Goal: Information Seeking & Learning: Learn about a topic

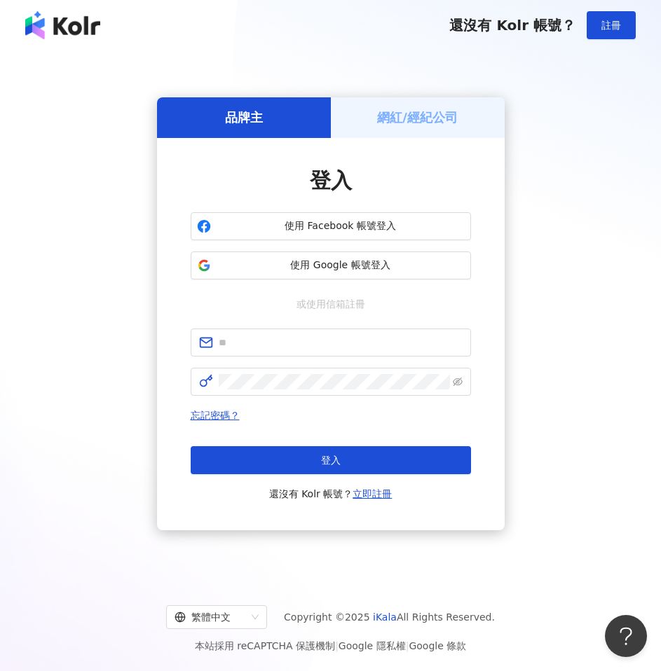
click at [604, 89] on div "品牌主 網紅/經紀公司 登入 使用 Facebook 帳號登入 使用 Google 帳號登入 或使用信箱註冊 忘記密碼？ 登入 還沒有 Kolr 帳號？ 立即…" at bounding box center [330, 314] width 627 height 505
click at [376, 267] on span "使用 Google 帳號登入" at bounding box center [341, 266] width 248 height 14
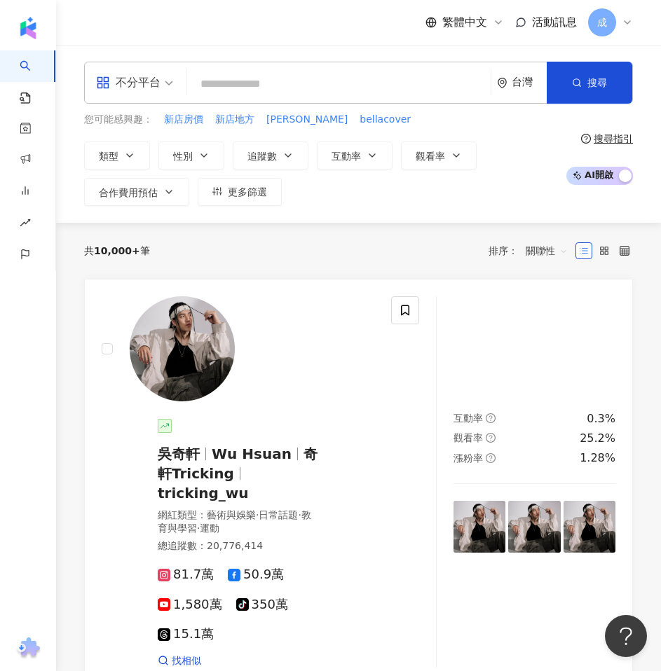
click at [346, 85] on input "search" at bounding box center [339, 84] width 292 height 27
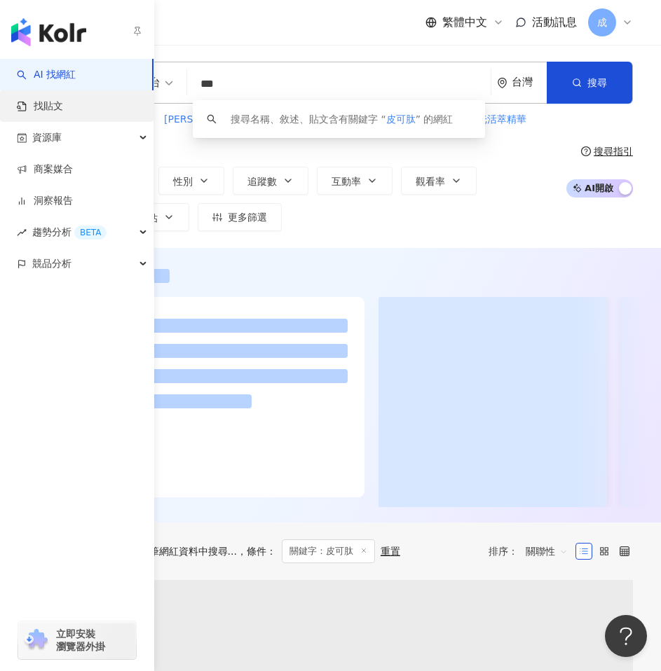
type input "***"
click at [63, 110] on link "找貼文" at bounding box center [40, 107] width 46 height 14
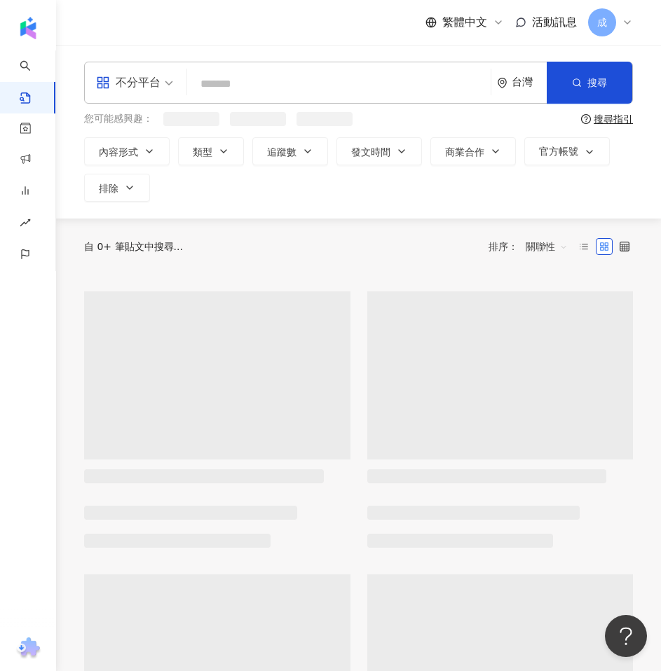
click at [266, 90] on input "search" at bounding box center [339, 84] width 292 height 30
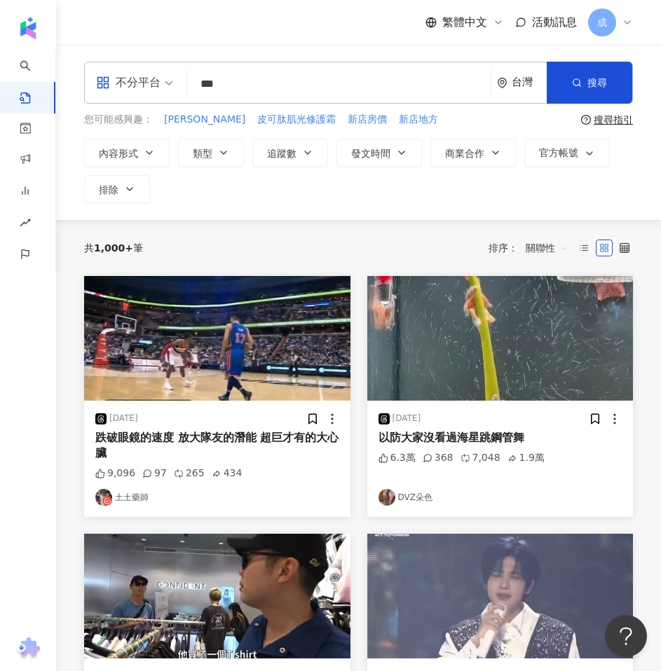
type input "***"
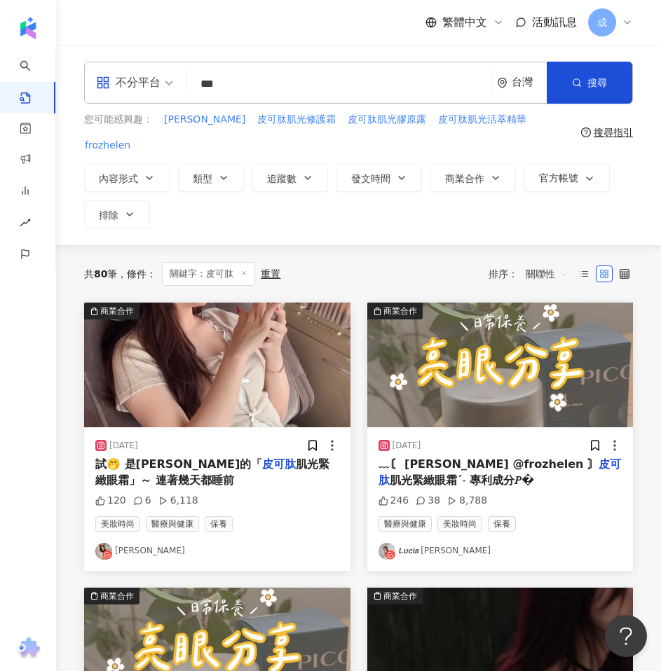
click at [545, 263] on span "關聯性" at bounding box center [547, 274] width 42 height 22
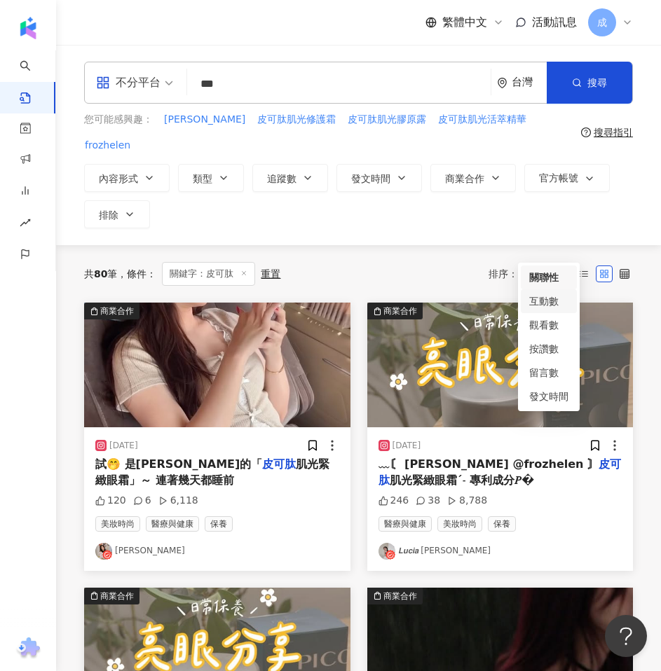
click at [551, 299] on div "互動數" at bounding box center [548, 301] width 39 height 15
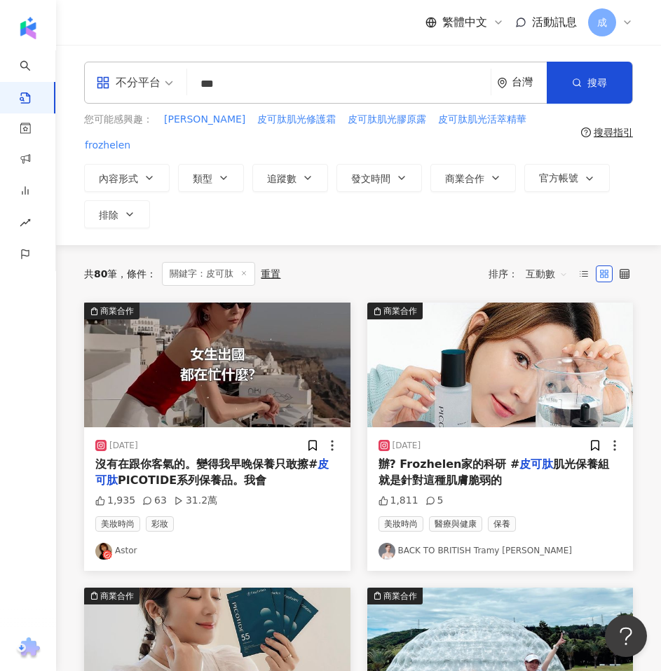
click at [555, 263] on span "互動數" at bounding box center [547, 274] width 42 height 22
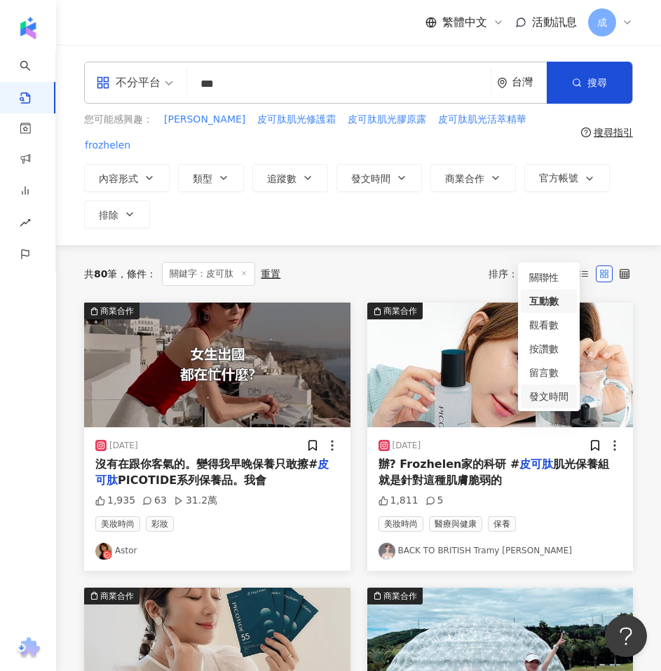
click at [556, 390] on div "發文時間" at bounding box center [548, 396] width 39 height 15
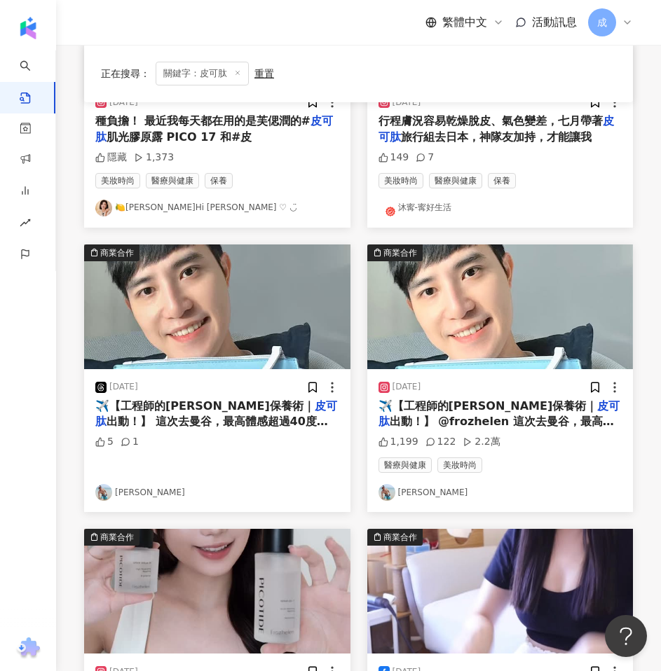
scroll to position [572, 0]
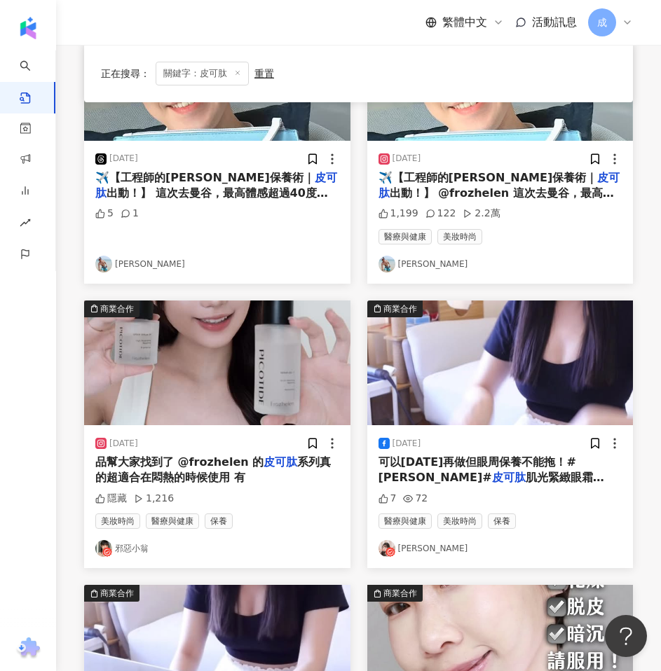
click at [541, 471] on span "肌光緊緻眼霜 PICO24真空按壓" at bounding box center [491, 485] width 226 height 29
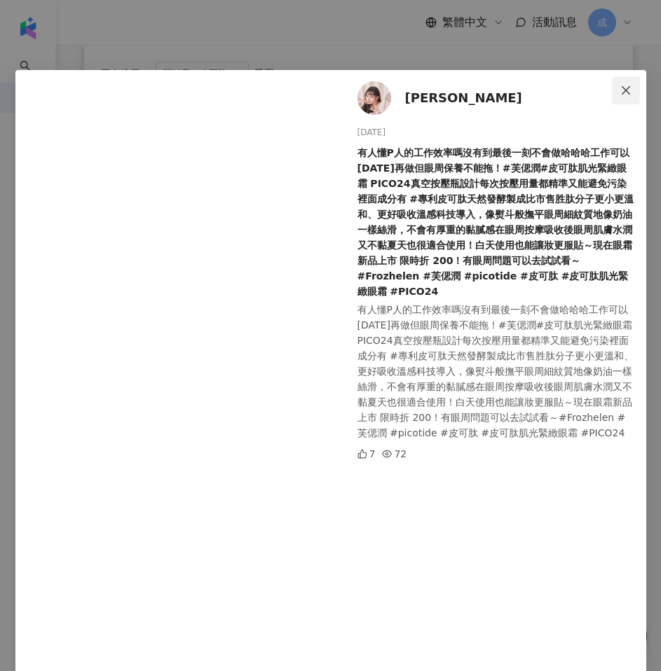
click at [622, 92] on icon "close" at bounding box center [626, 90] width 8 height 8
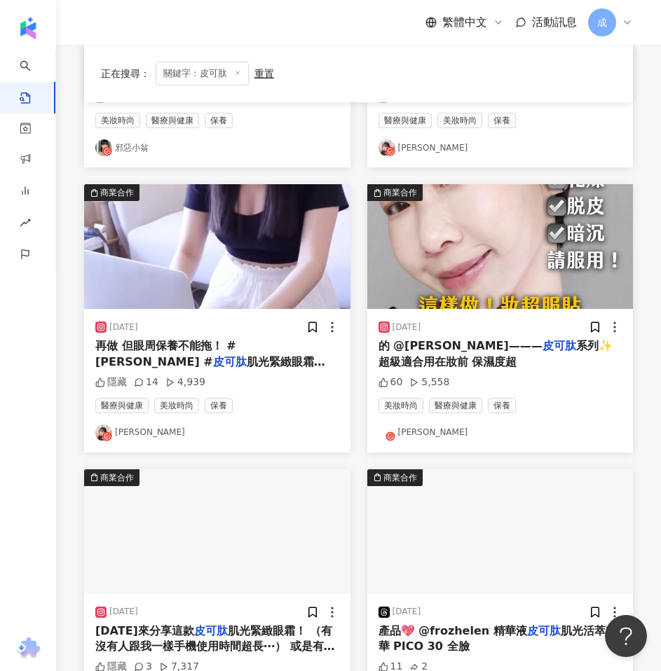
scroll to position [983, 0]
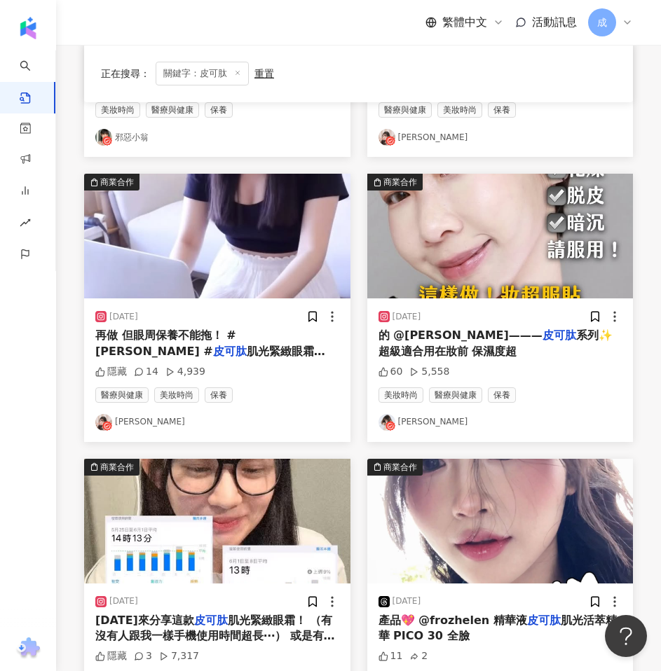
click at [516, 328] on div "的 @[PERSON_NAME]——— 皮可肽 系列✨ 超級適合用在妝前 保濕度超" at bounding box center [500, 344] width 244 height 32
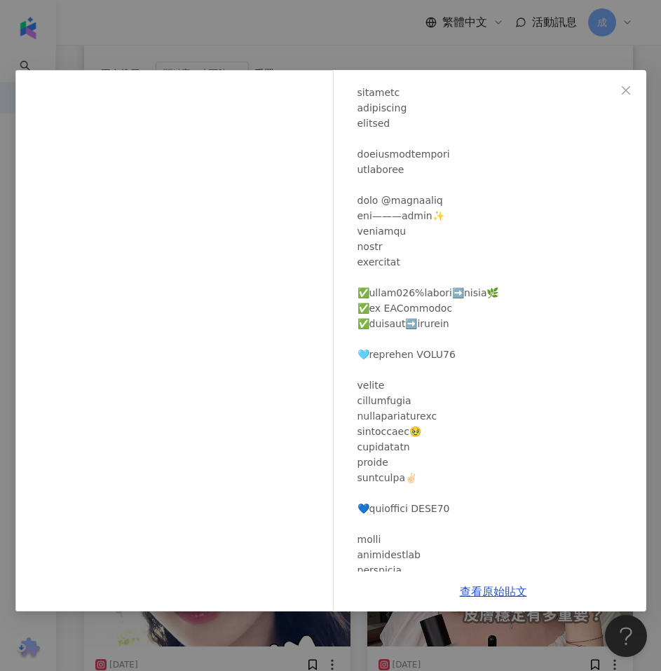
scroll to position [88, 0]
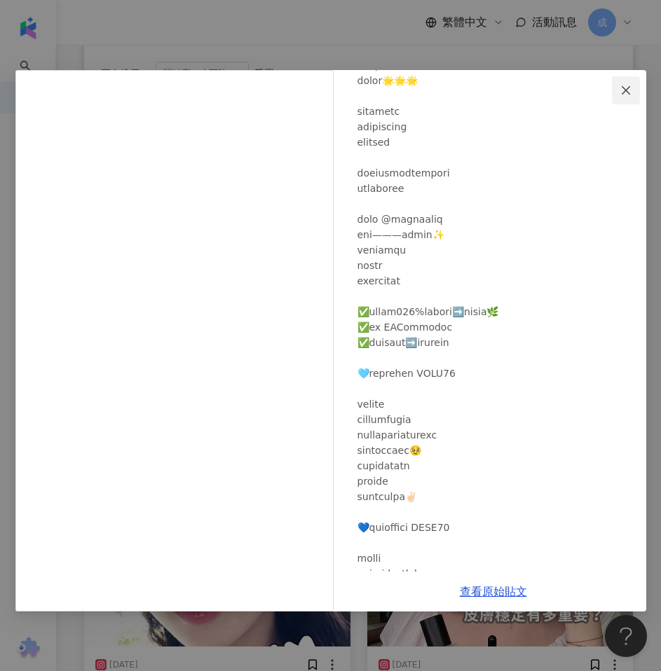
click at [621, 85] on icon "close" at bounding box center [625, 90] width 11 height 11
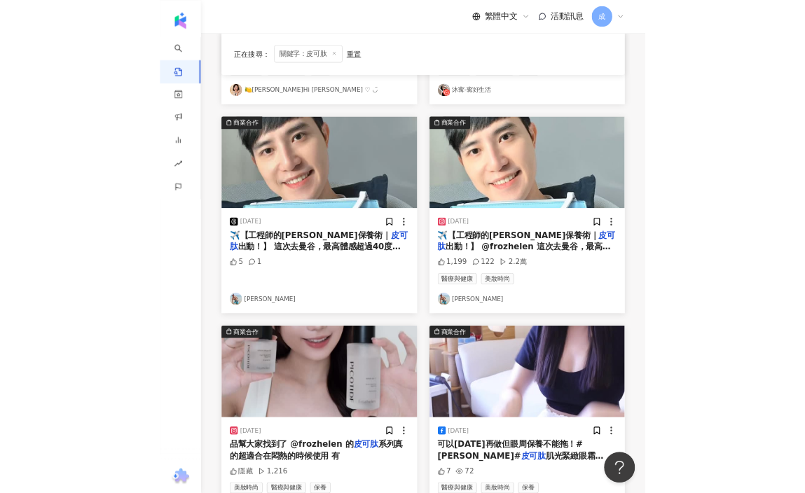
scroll to position [0, 0]
